Goal: Information Seeking & Learning: Compare options

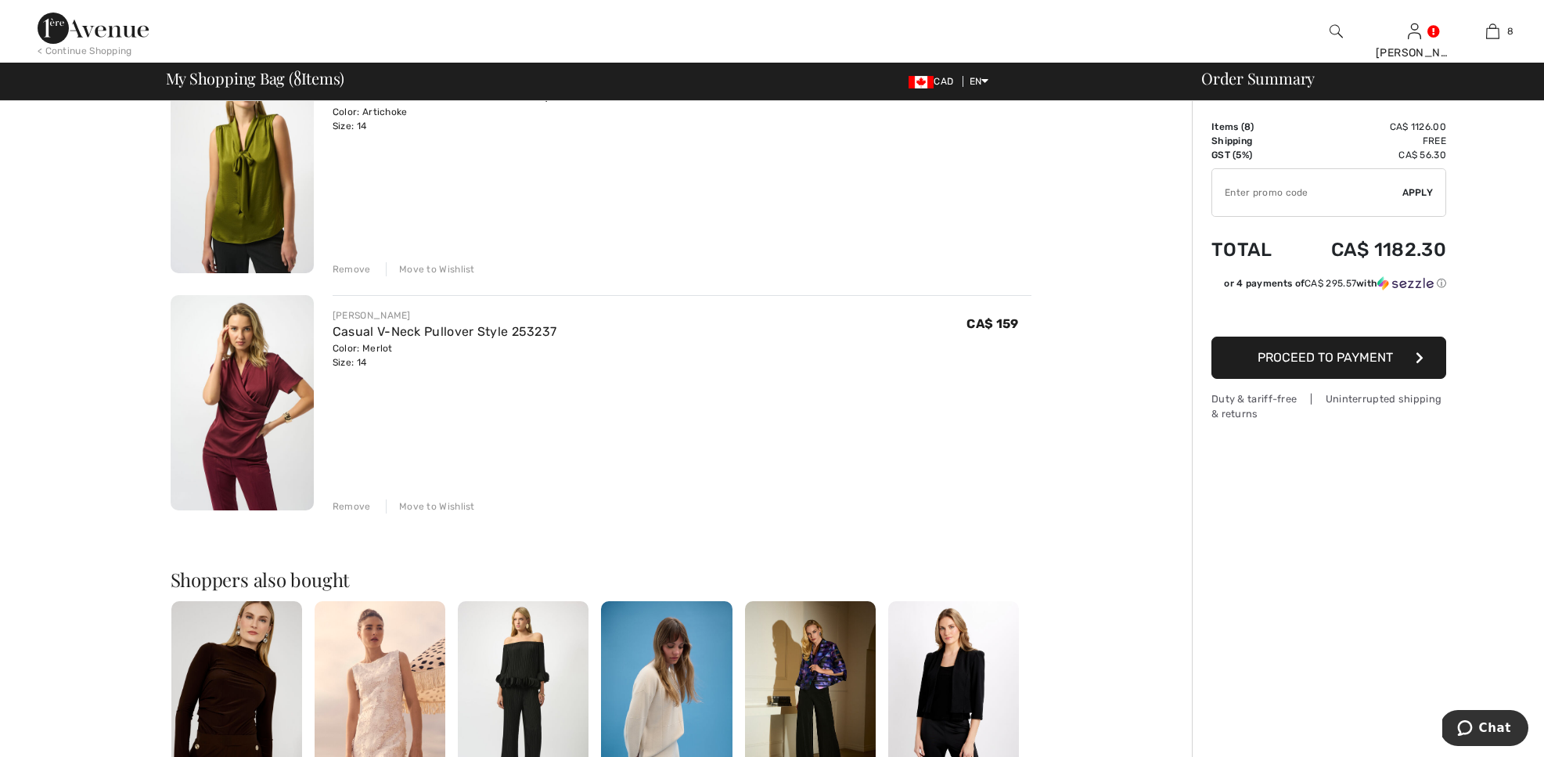
scroll to position [1617, 0]
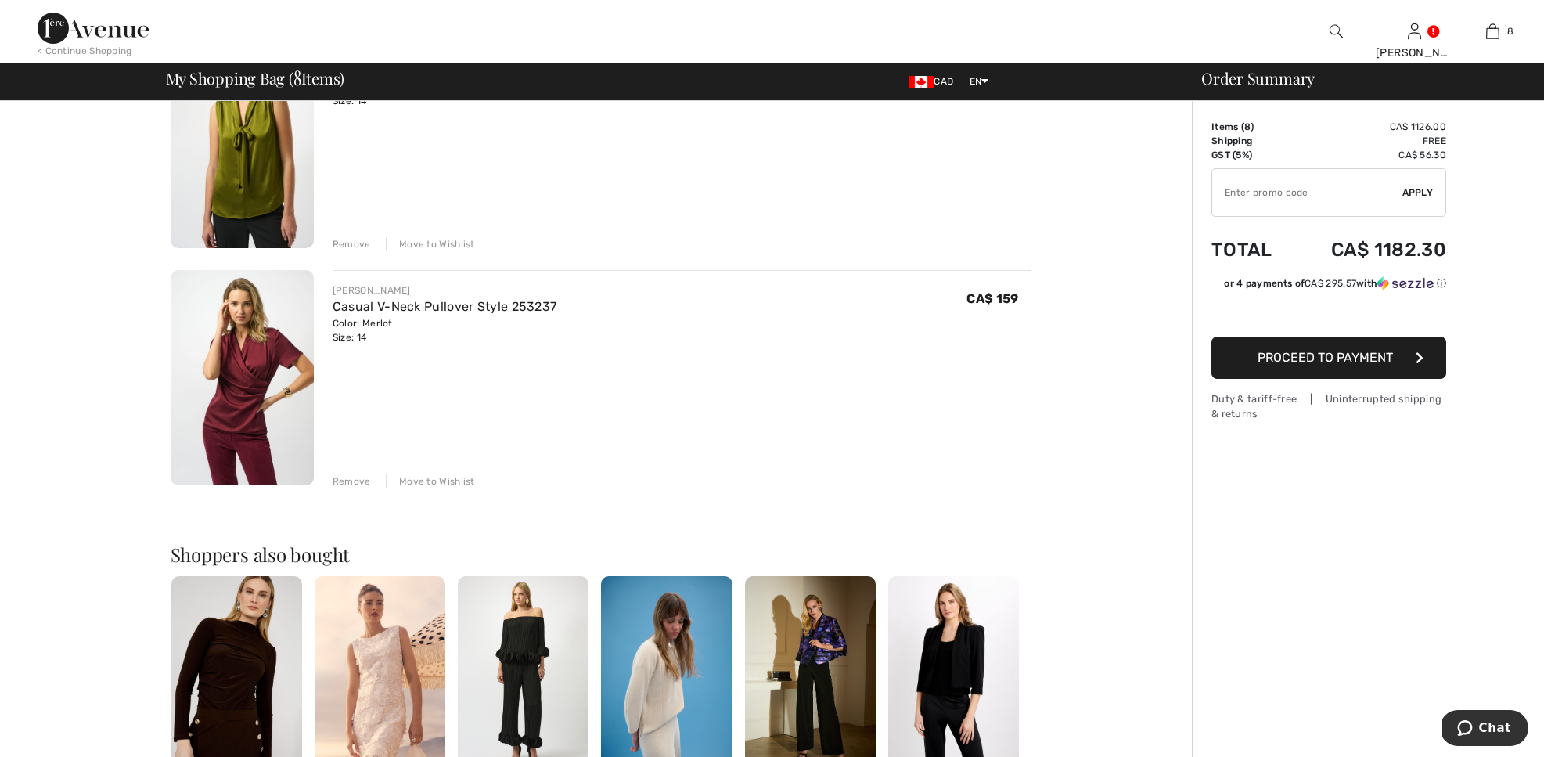
click at [238, 355] on img at bounding box center [242, 377] width 143 height 215
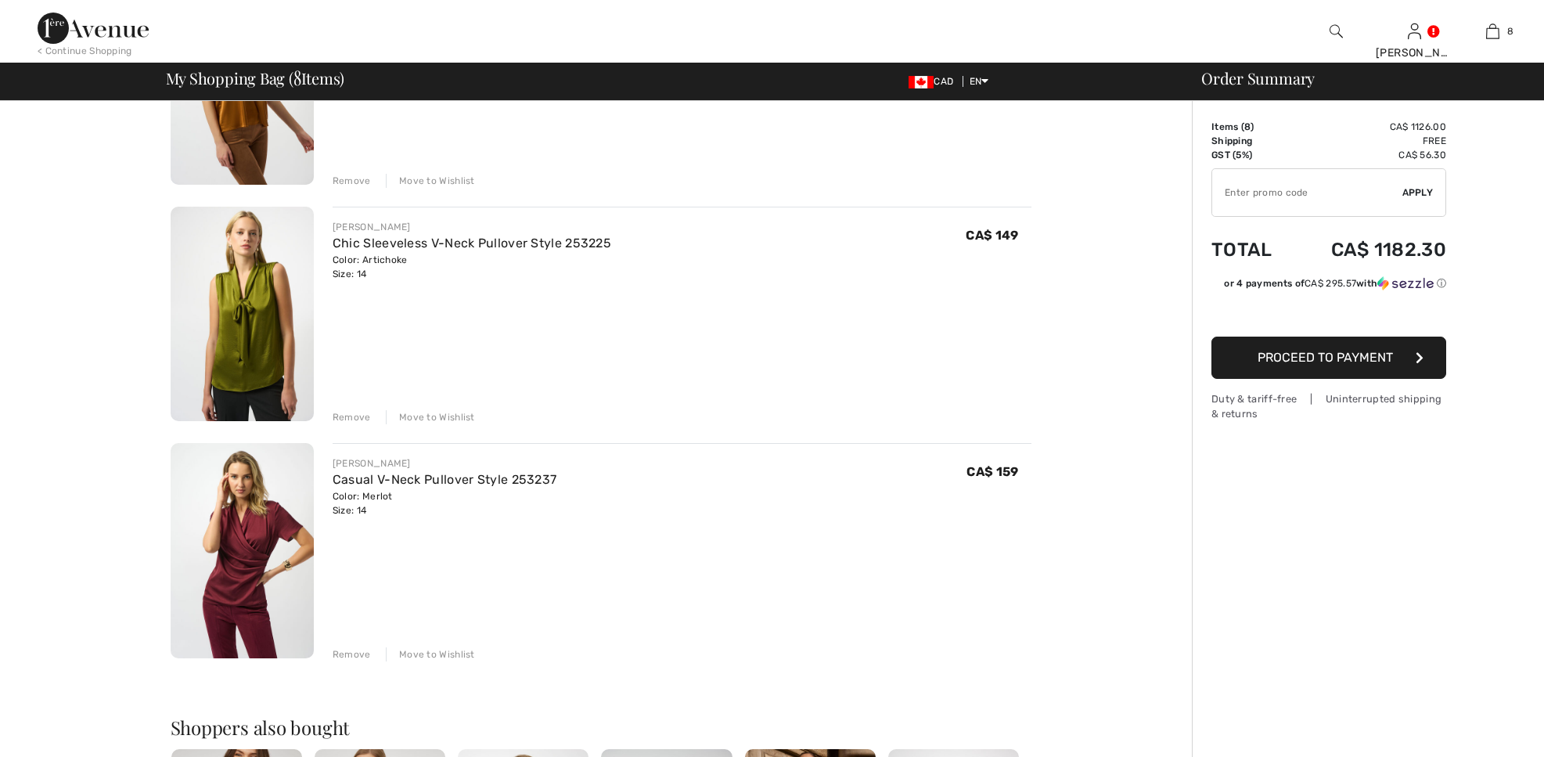
scroll to position [1443, 0]
click at [246, 305] on img at bounding box center [242, 315] width 143 height 215
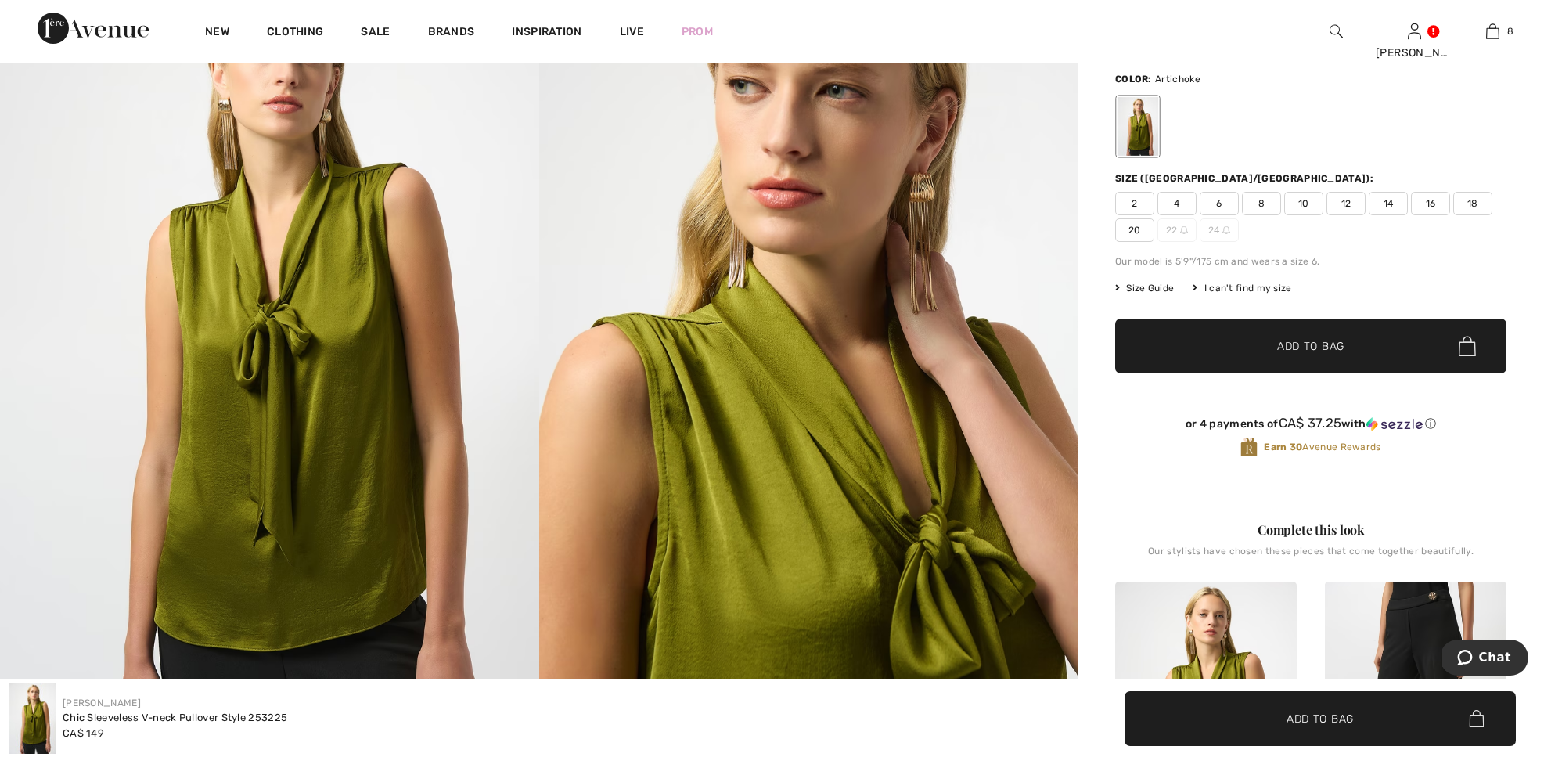
scroll to position [128, 0]
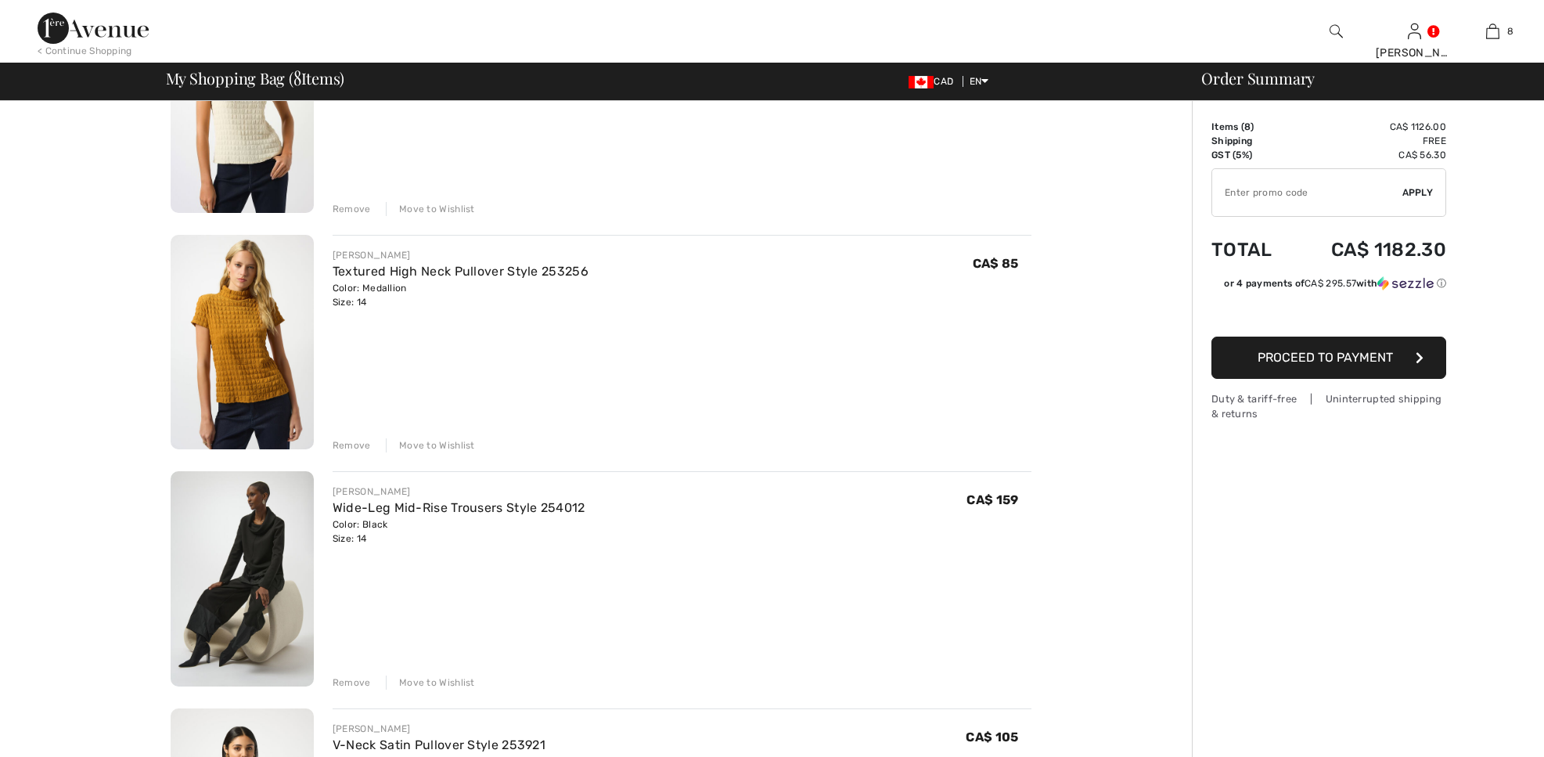
scroll to position [467, 0]
click at [211, 573] on img at bounding box center [242, 581] width 143 height 215
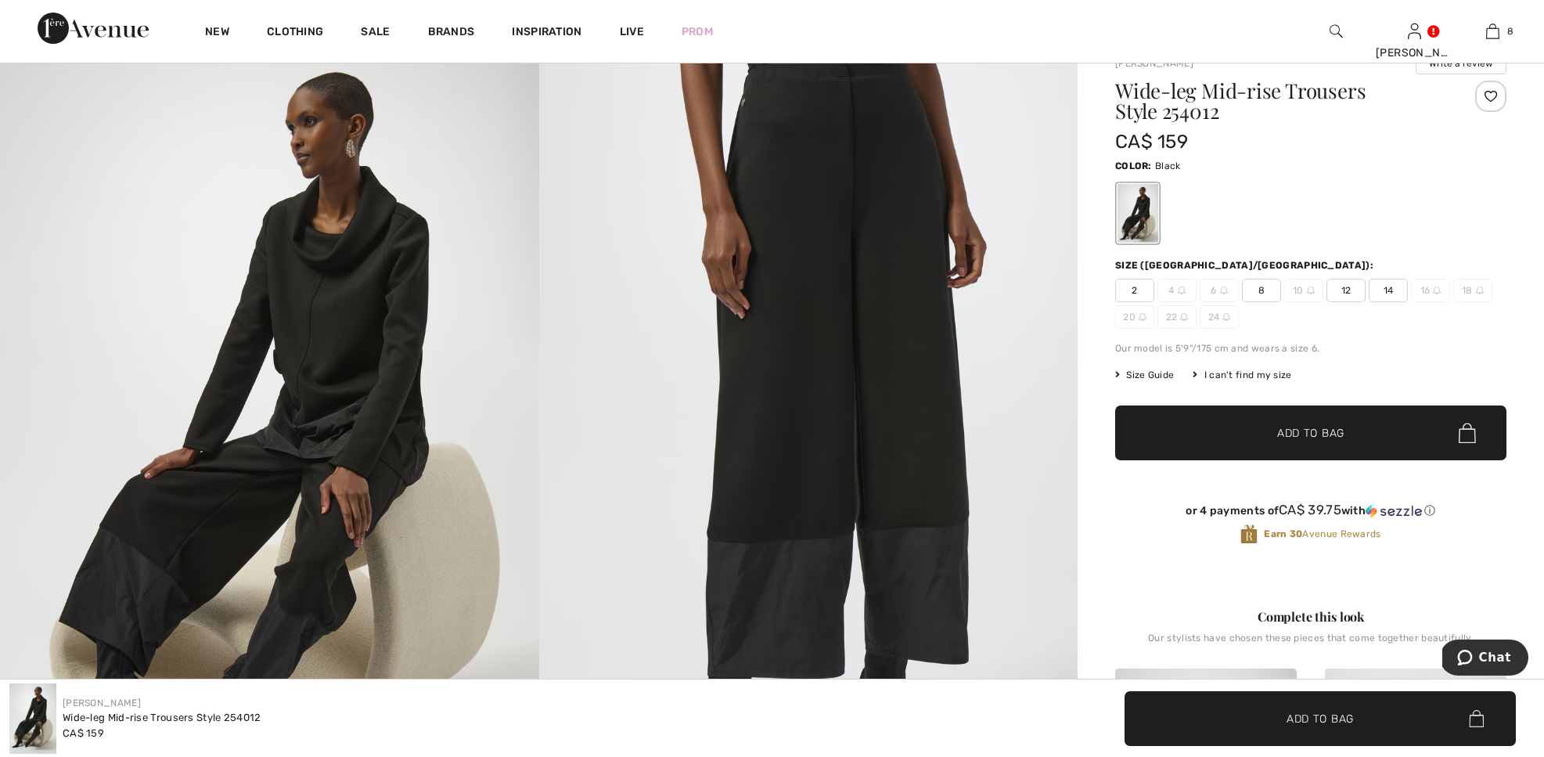
scroll to position [62, 0]
